Goal: Information Seeking & Learning: Learn about a topic

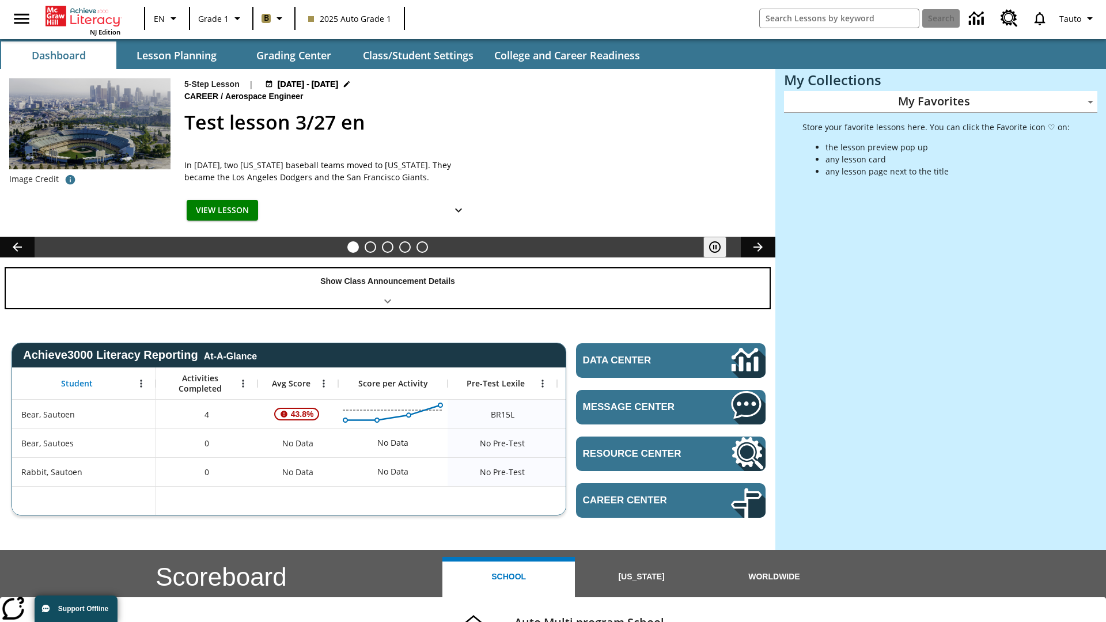
click at [388, 288] on div "Show Class Announcement Details" at bounding box center [388, 288] width 764 height 40
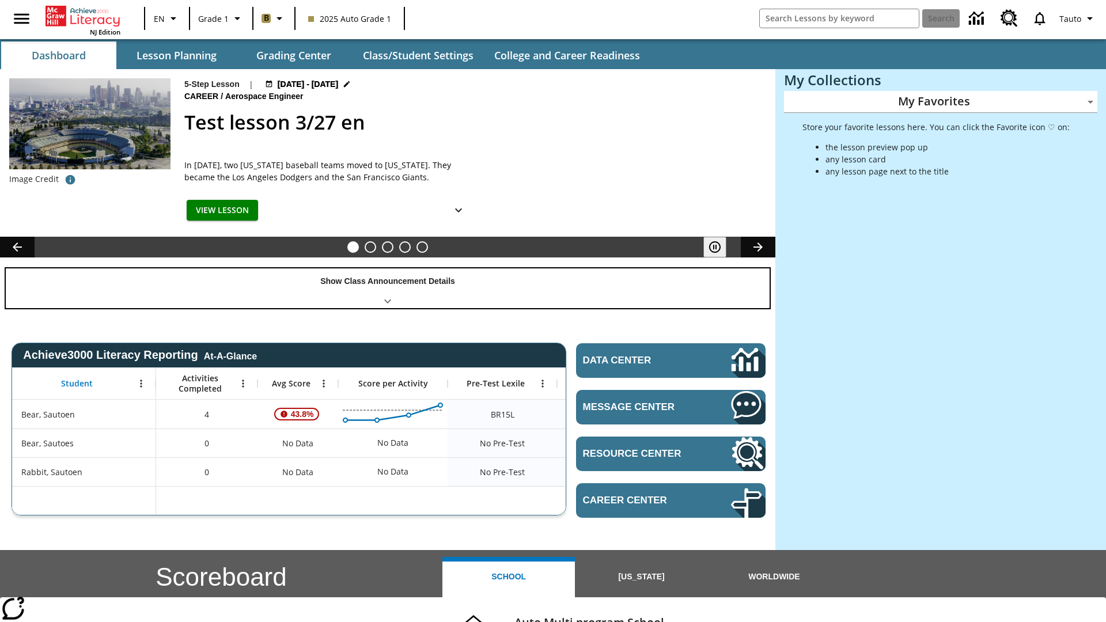
click at [388, 288] on div "Show Class Announcement Details" at bounding box center [388, 288] width 764 height 40
